Goal: Find contact information: Find contact information

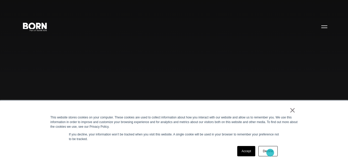
click at [270, 153] on link "Decline" at bounding box center [267, 151] width 19 height 10
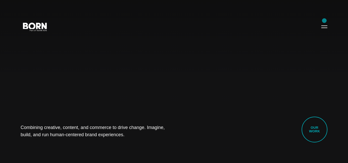
click at [324, 21] on div "Combining creative, content, and commerce to drive change. Imagine, build, and …" at bounding box center [174, 81] width 348 height 163
click at [323, 28] on button "Primary Menu" at bounding box center [324, 26] width 12 height 11
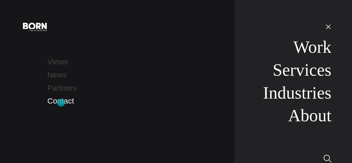
click at [61, 102] on link "Contact" at bounding box center [60, 101] width 27 height 8
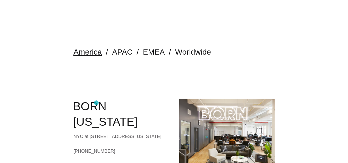
scroll to position [103, 0]
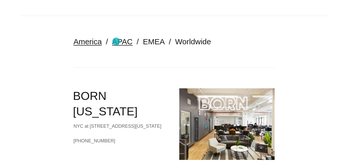
click at [116, 41] on link "APAC" at bounding box center [122, 41] width 20 height 8
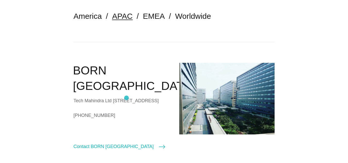
scroll to position [129, 0]
drag, startPoint x: 122, startPoint y: 114, endPoint x: 134, endPoint y: 131, distance: 21.0
click at [135, 131] on div "BORN Chennai Tech Mahindra Ltd Survey No. 602/3 ELCOT Special Economic Zone 138…" at bounding box center [120, 107] width 95 height 88
click at [132, 119] on link "+91 (044) 33511200" at bounding box center [120, 115] width 95 height 8
click at [143, 119] on link "+91 (044) 33511200" at bounding box center [120, 115] width 95 height 8
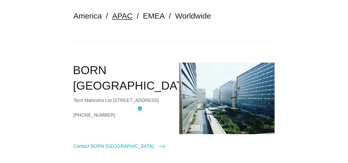
drag, startPoint x: 137, startPoint y: 108, endPoint x: 149, endPoint y: 108, distance: 12.6
click at [149, 104] on div "Tech Mahindra Ltd [STREET_ADDRESS]" at bounding box center [120, 101] width 95 height 8
click at [151, 124] on div "BORN Chennai Tech Mahindra Ltd Survey No. 602/3 ELCOT Special Economic Zone 138…" at bounding box center [120, 107] width 95 height 88
drag, startPoint x: 141, startPoint y: 118, endPoint x: 144, endPoint y: 127, distance: 10.4
click at [144, 127] on div "BORN Chennai Tech Mahindra Ltd Survey No. 602/3 ELCOT Special Economic Zone 138…" at bounding box center [120, 107] width 95 height 88
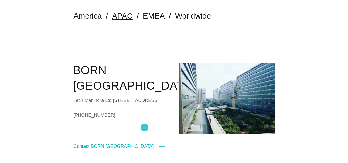
copy div "a +91 (044) 33511200"
click at [158, 74] on h2 "BORN Chennai" at bounding box center [121, 78] width 96 height 31
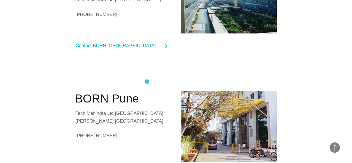
scroll to position [232, 0]
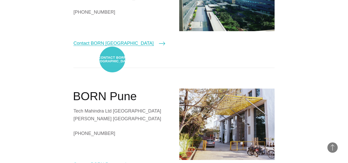
click at [112, 47] on link "Contact BORN Chennai" at bounding box center [118, 43] width 91 height 7
select select "*******"
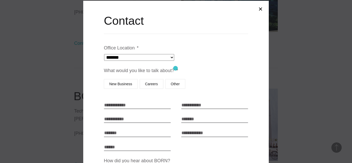
scroll to position [0, 0]
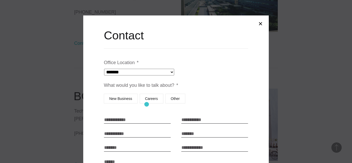
click at [147, 103] on label "Careers" at bounding box center [152, 99] width 24 height 10
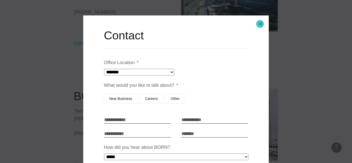
click at [260, 24] on button "Close modal" at bounding box center [260, 24] width 12 height 12
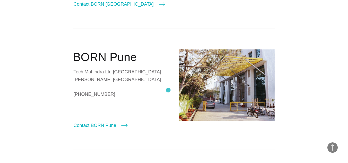
scroll to position [319, 0]
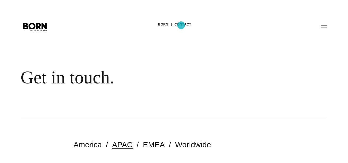
click at [181, 25] on link "Contact" at bounding box center [182, 25] width 17 height 8
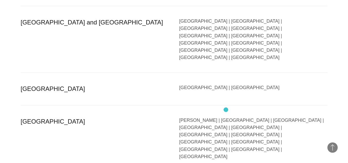
scroll to position [1009, 0]
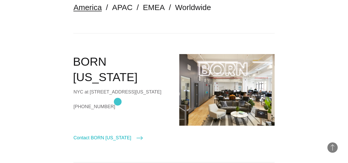
scroll to position [134, 0]
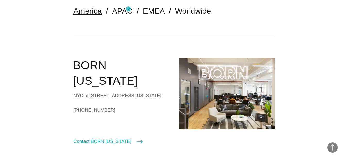
click at [128, 8] on ul "America APAC EMEA Worldwide" at bounding box center [173, 11] width 201 height 10
click at [124, 12] on link "APAC" at bounding box center [122, 11] width 20 height 8
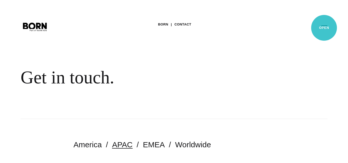
click at [324, 28] on button "Primary Menu" at bounding box center [324, 26] width 12 height 11
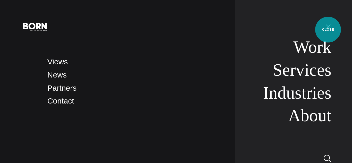
click at [327, 30] on button "Primary Menu" at bounding box center [328, 26] width 12 height 11
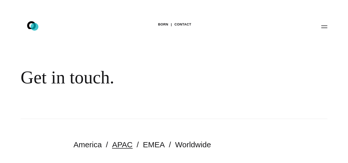
click at [34, 27] on icon at bounding box center [31, 25] width 9 height 8
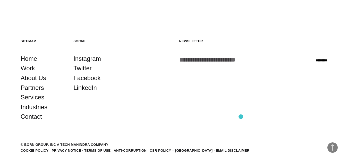
scroll to position [1243, 0]
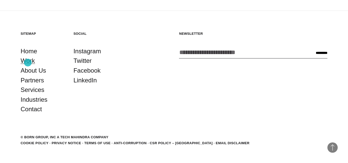
click at [28, 63] on link "Work" at bounding box center [28, 61] width 14 height 10
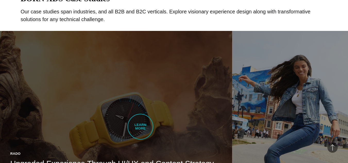
scroll to position [129, 0]
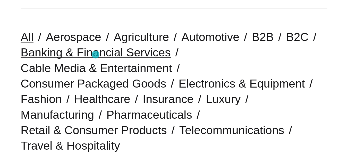
click at [96, 55] on link "Banking & Financial Services" at bounding box center [96, 52] width 150 height 13
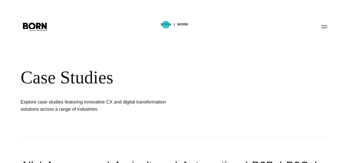
click at [166, 25] on link "BORN" at bounding box center [166, 25] width 10 height 8
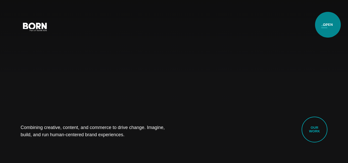
click at [328, 25] on button "Primary Menu" at bounding box center [324, 26] width 12 height 11
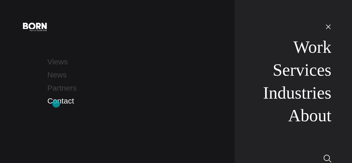
click at [56, 104] on link "Contact" at bounding box center [60, 101] width 27 height 8
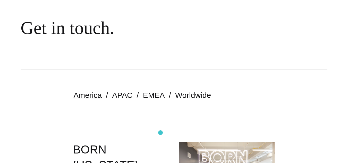
scroll to position [51, 0]
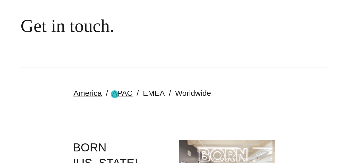
click at [115, 94] on link "APAC" at bounding box center [122, 93] width 20 height 8
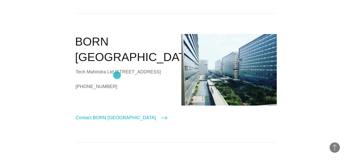
scroll to position [154, 0]
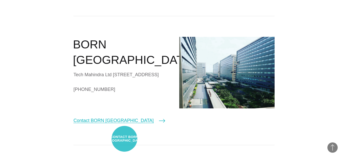
click at [124, 124] on link "Contact BORN [GEOGRAPHIC_DATA]" at bounding box center [118, 120] width 91 height 7
select select "*******"
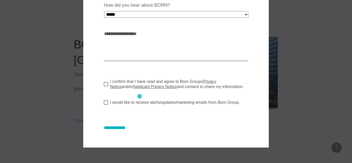
scroll to position [0, 0]
